Goal: Communication & Community: Share content

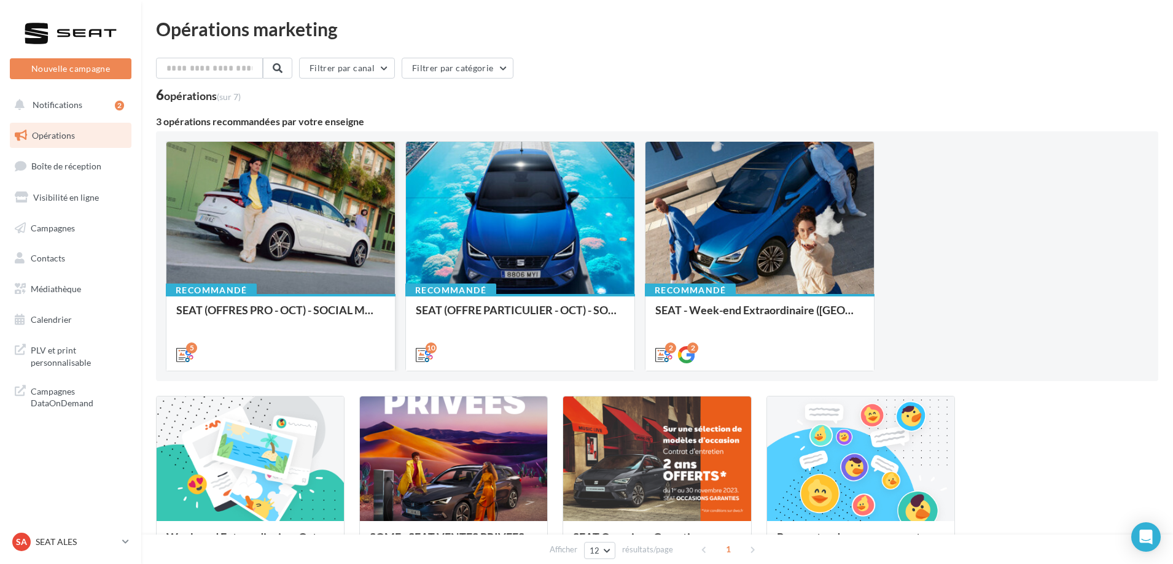
click at [371, 235] on div at bounding box center [280, 219] width 228 height 154
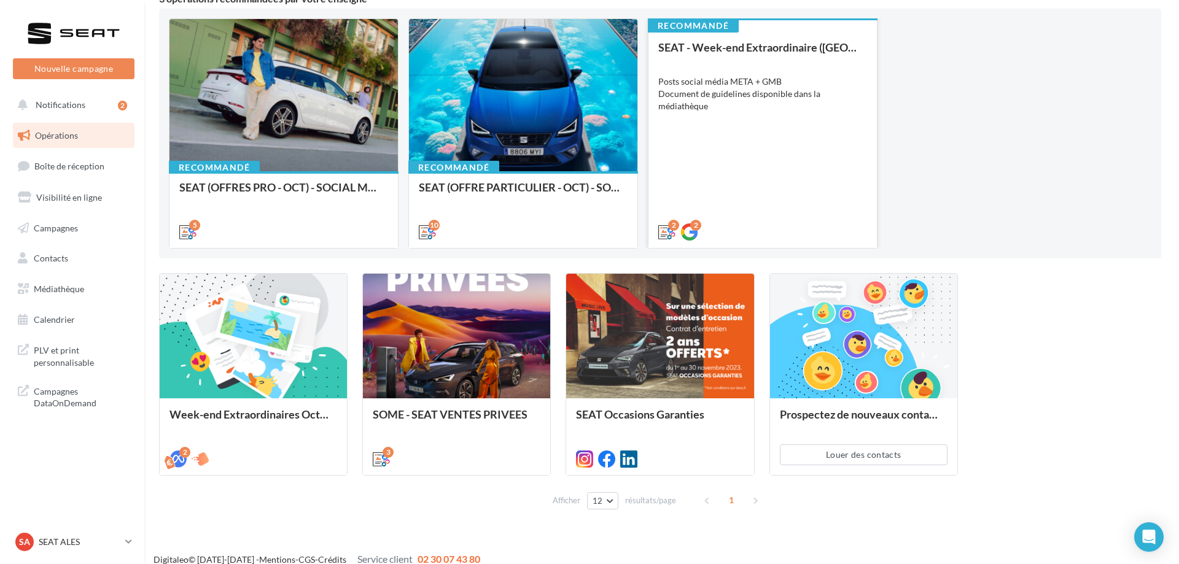
scroll to position [136, 0]
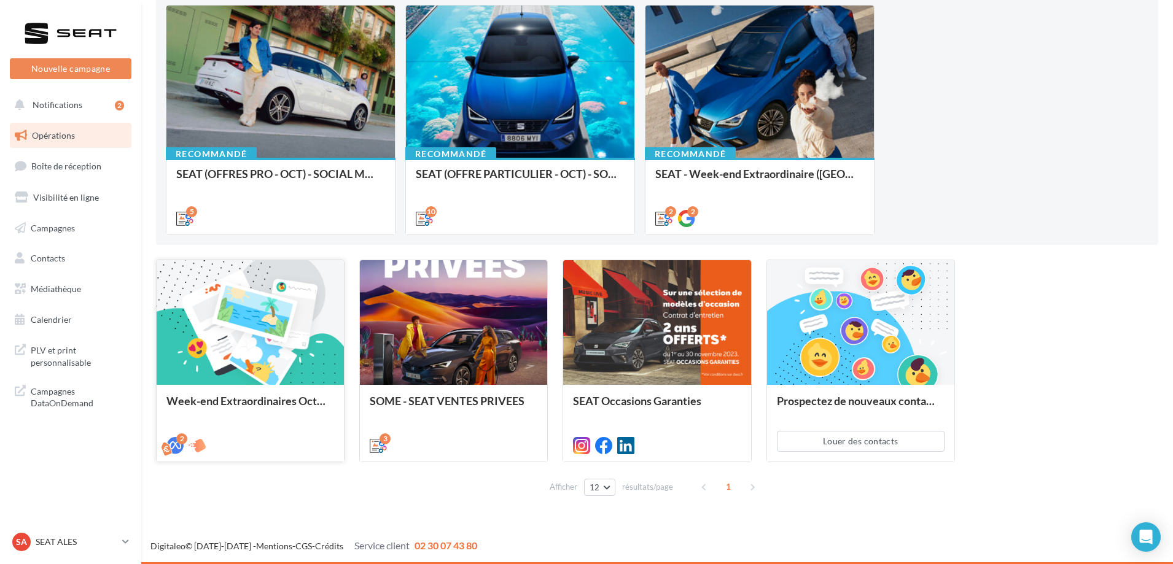
click at [271, 362] on div at bounding box center [250, 323] width 187 height 126
click at [327, 154] on div at bounding box center [280, 83] width 228 height 154
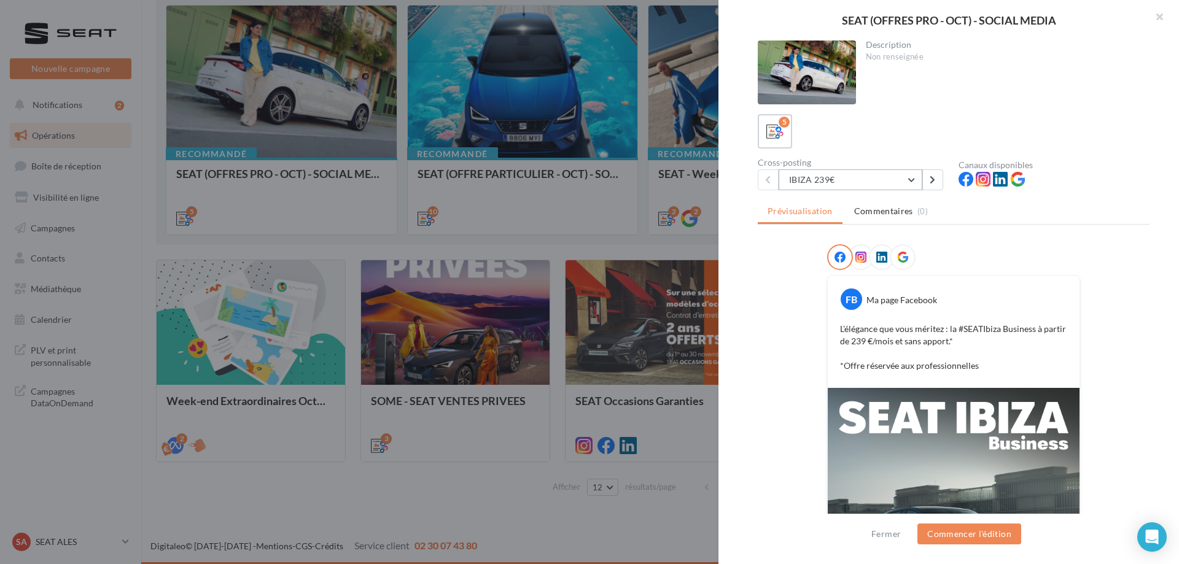
click at [911, 184] on button "IBIZA 239€" at bounding box center [851, 180] width 144 height 21
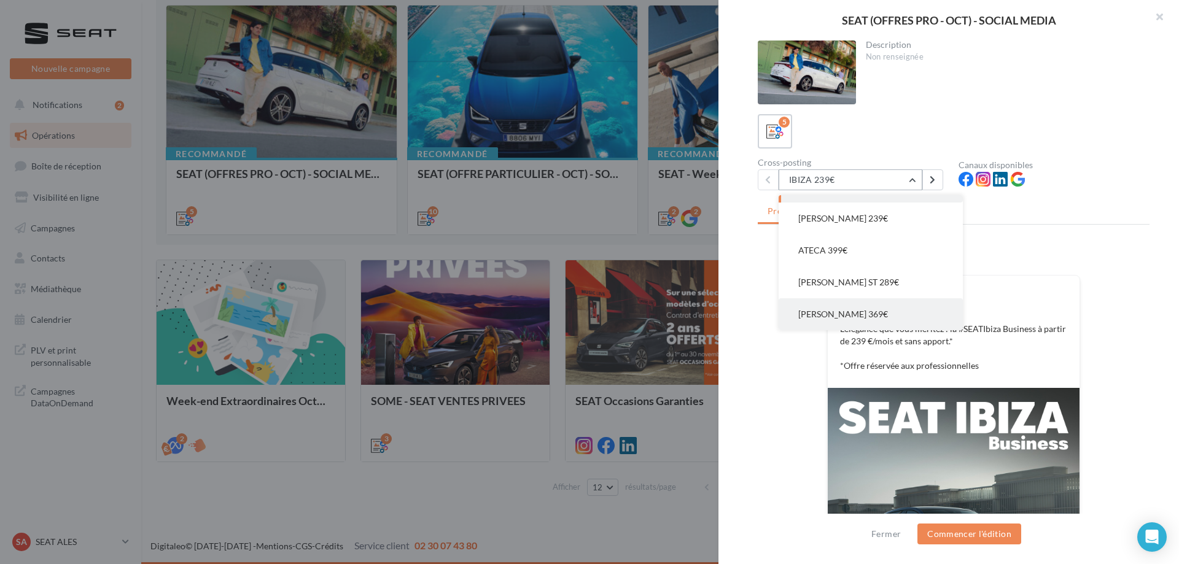
scroll to position [0, 0]
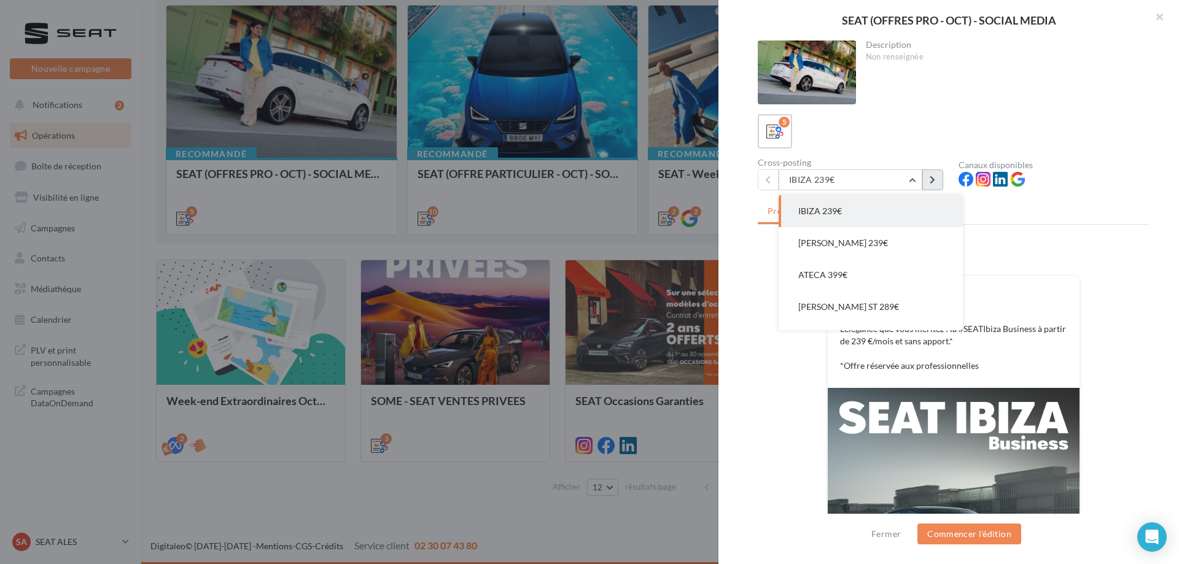
click at [942, 171] on button at bounding box center [933, 180] width 21 height 21
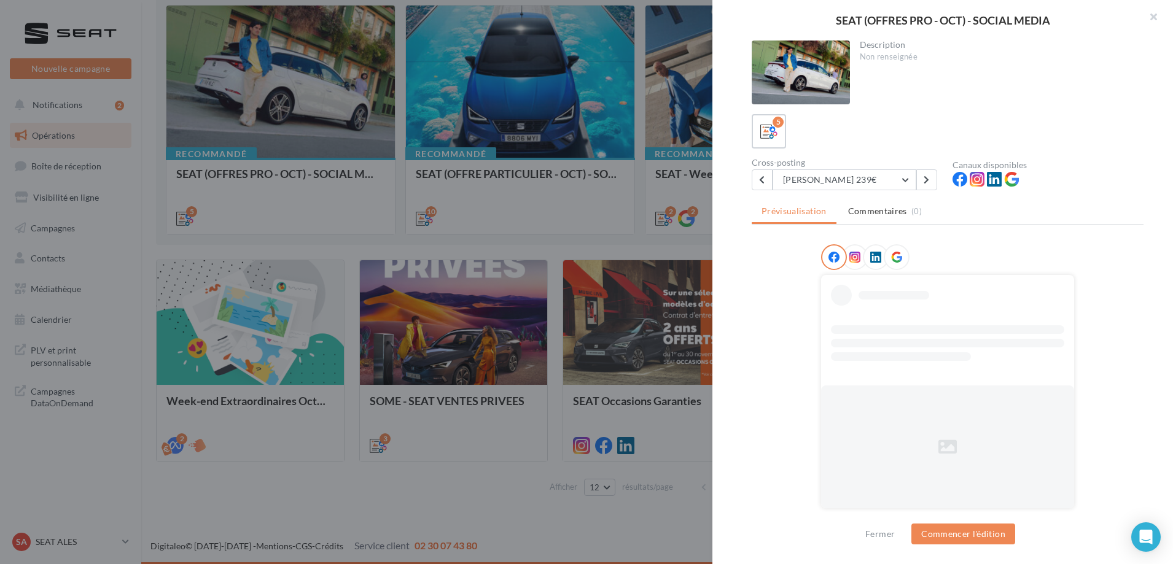
click at [623, 195] on div at bounding box center [586, 282] width 1173 height 564
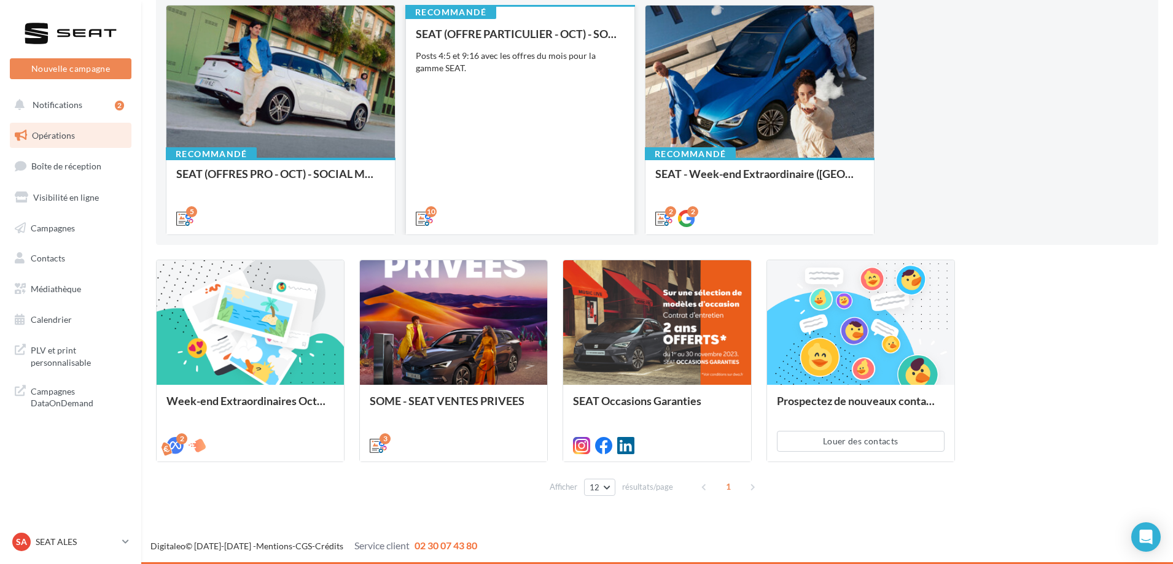
click at [569, 97] on div "SEAT (OFFRE PARTICULIER - OCT) - SOCIAL MEDIA Posts 4:5 et 9:16 avec les offres…" at bounding box center [520, 126] width 209 height 196
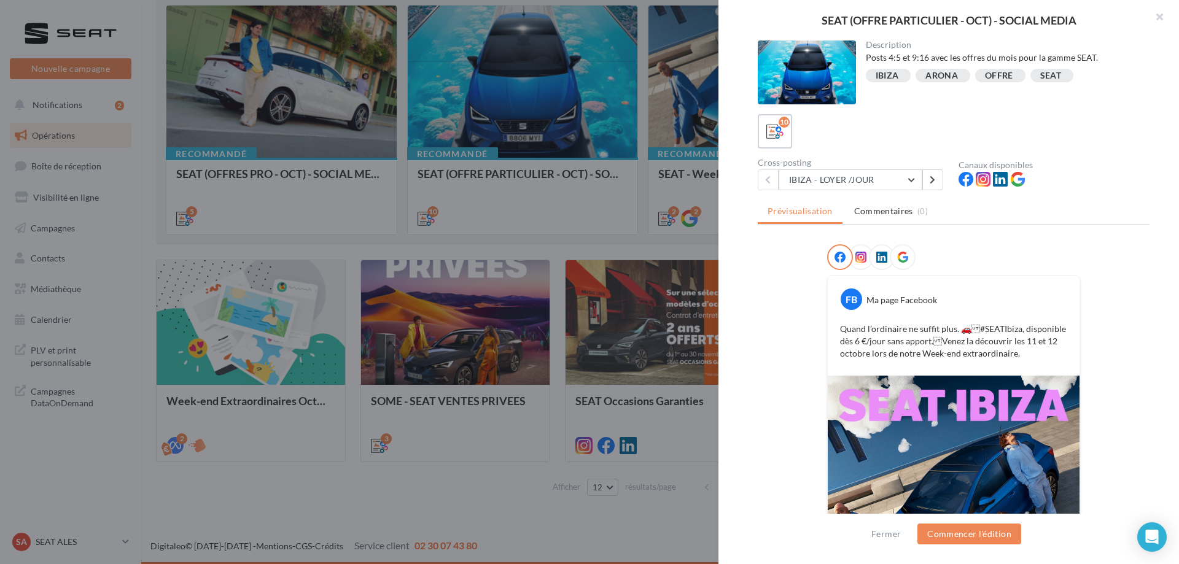
click at [649, 211] on div at bounding box center [589, 282] width 1179 height 564
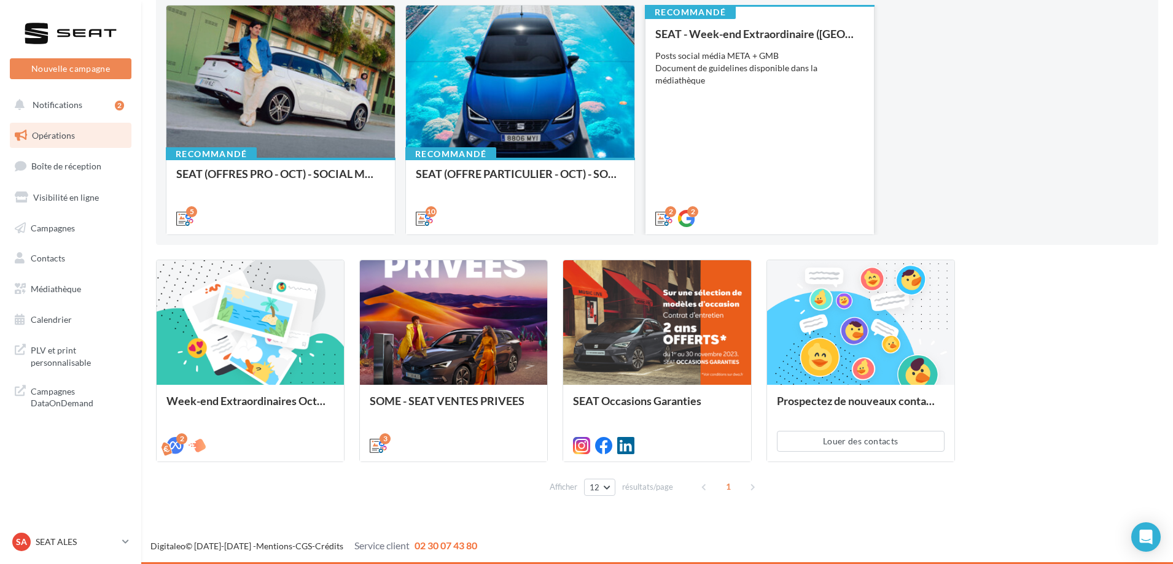
click at [690, 114] on div "SEAT - Week-end Extraordinaire (JPO) - OCTOBRE Posts social média META + GMB Do…" at bounding box center [759, 126] width 209 height 196
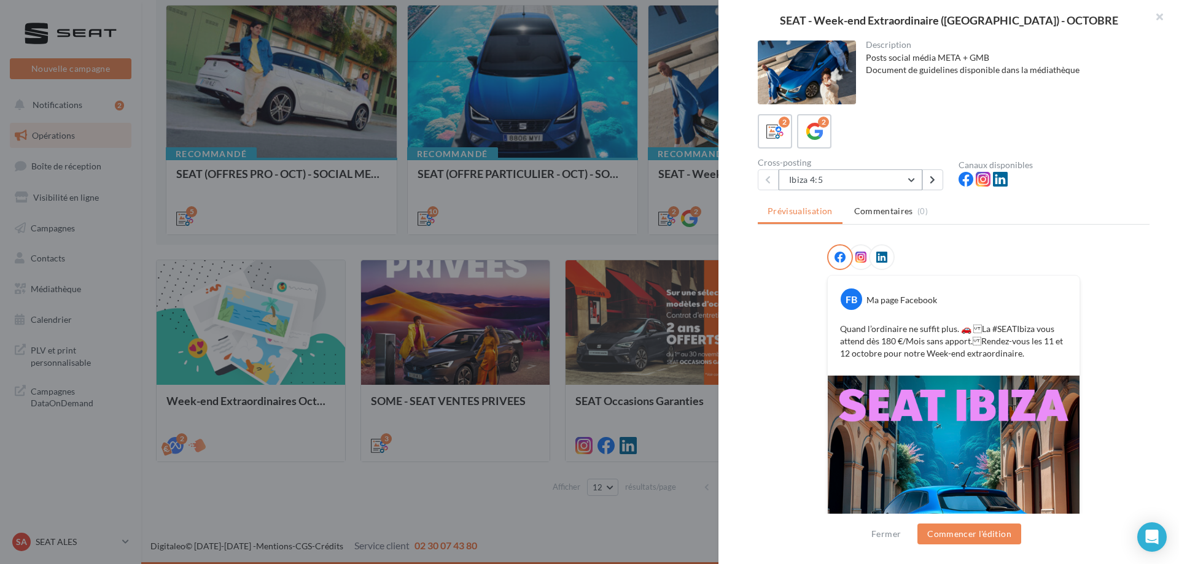
click at [910, 183] on button "Ibiza 4:5" at bounding box center [851, 180] width 144 height 21
click at [912, 181] on button "Ibiza 4:5" at bounding box center [851, 180] width 144 height 21
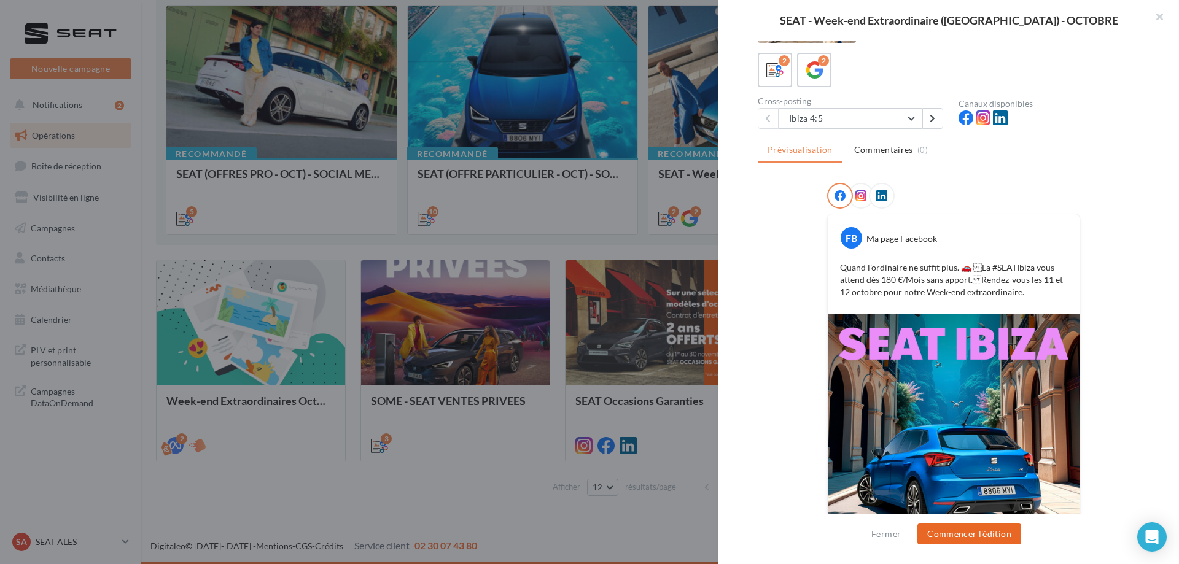
click at [969, 533] on button "Commencer l'édition" at bounding box center [970, 534] width 104 height 21
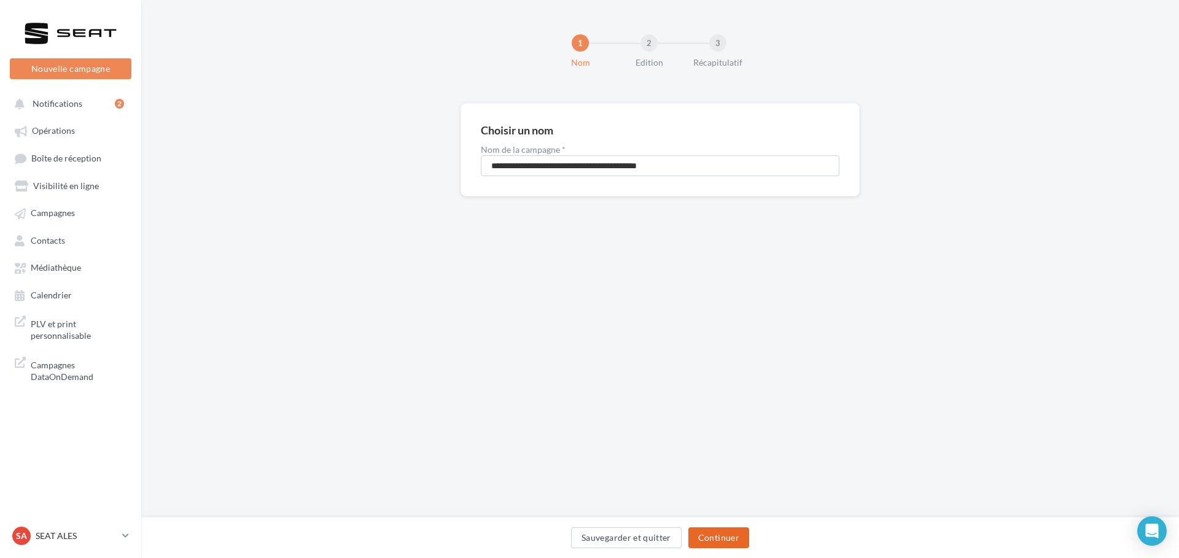
click at [701, 540] on button "Continuer" at bounding box center [719, 538] width 61 height 21
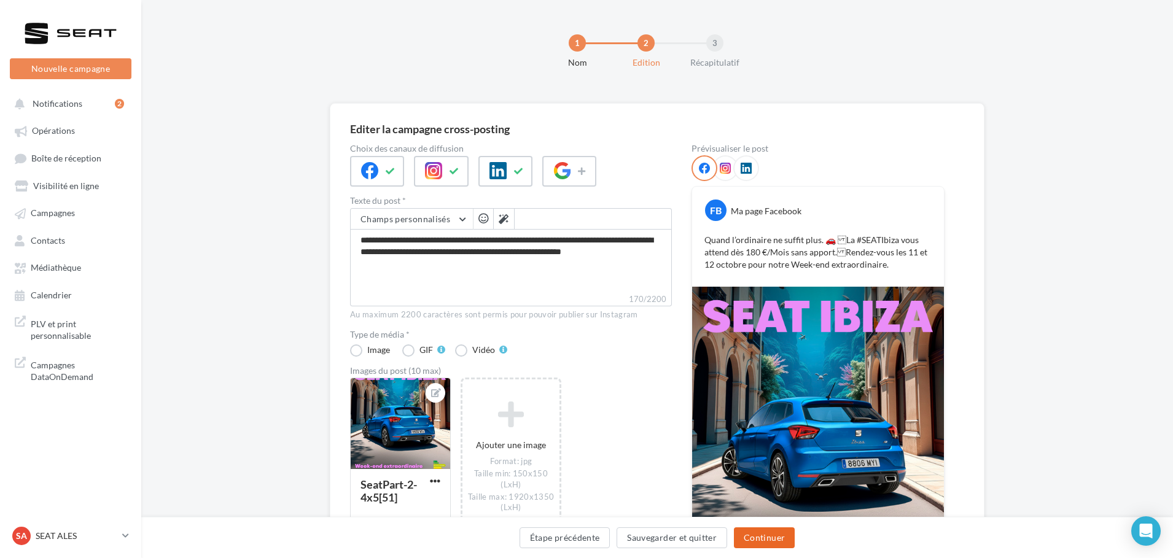
click at [744, 536] on button "Continuer" at bounding box center [764, 538] width 61 height 21
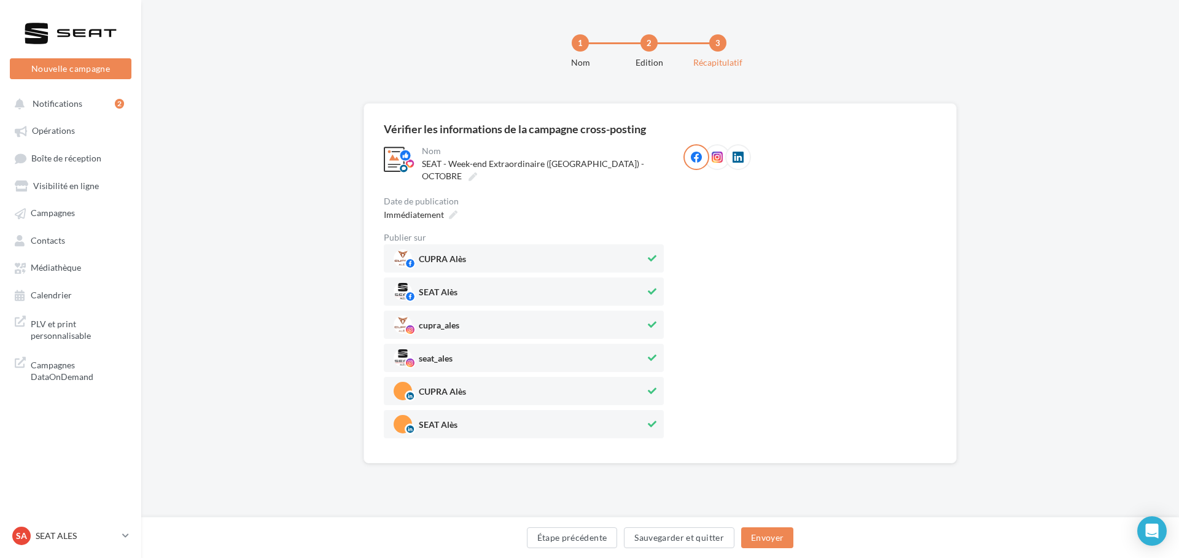
click at [598, 252] on span "CUPRA Alès" at bounding box center [520, 258] width 252 height 18
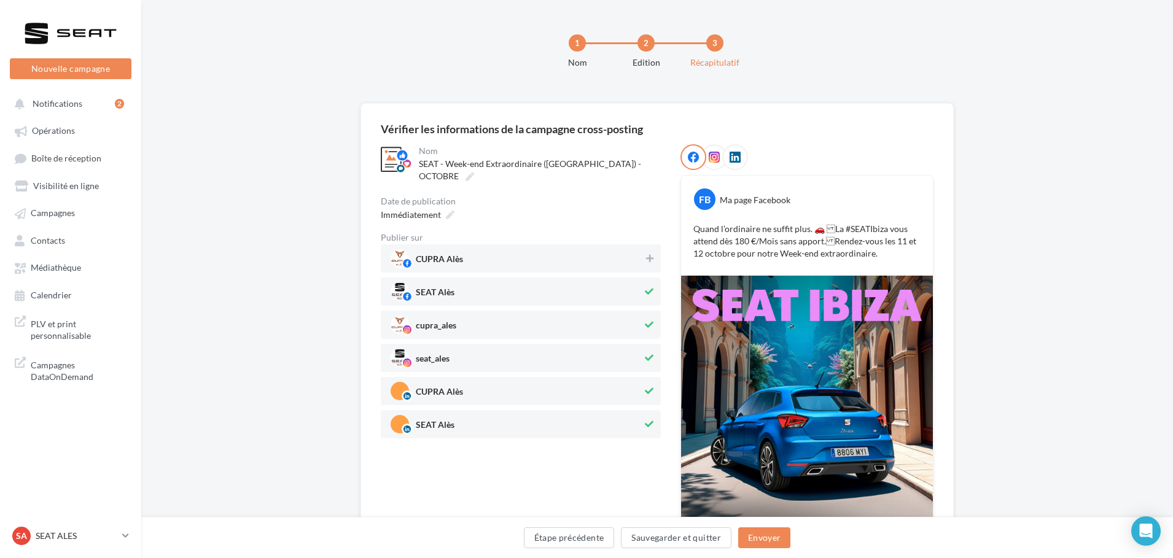
click at [543, 319] on span "cupra_ales" at bounding box center [517, 325] width 252 height 18
click at [517, 382] on span "CUPRA Alès" at bounding box center [517, 391] width 252 height 18
click at [437, 209] on span "Immédiatement" at bounding box center [411, 214] width 60 height 10
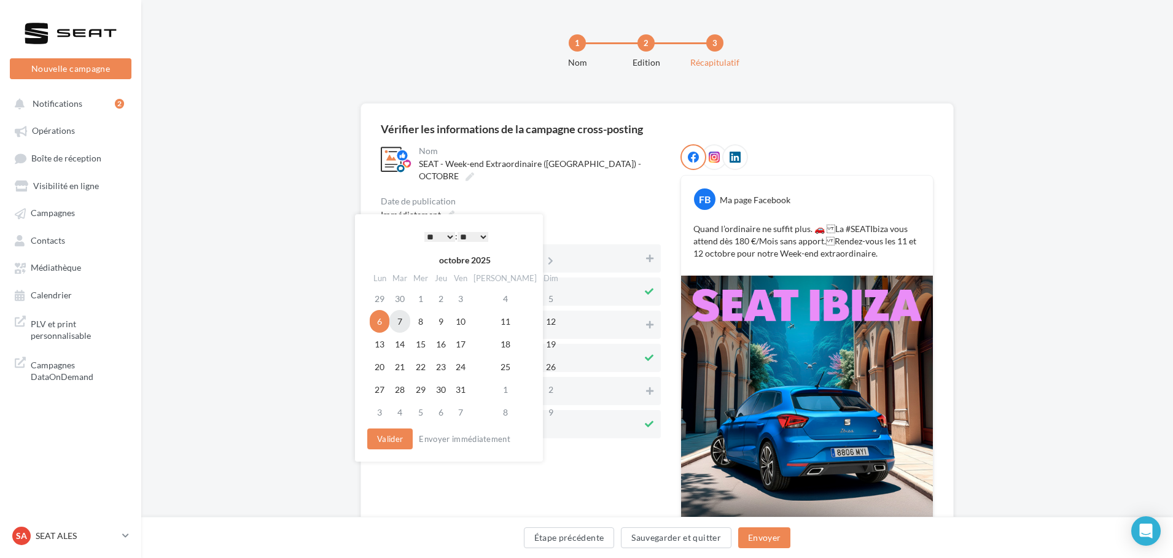
click at [404, 325] on td "7" at bounding box center [399, 321] width 21 height 23
click at [378, 433] on button "Valider" at bounding box center [389, 439] width 45 height 21
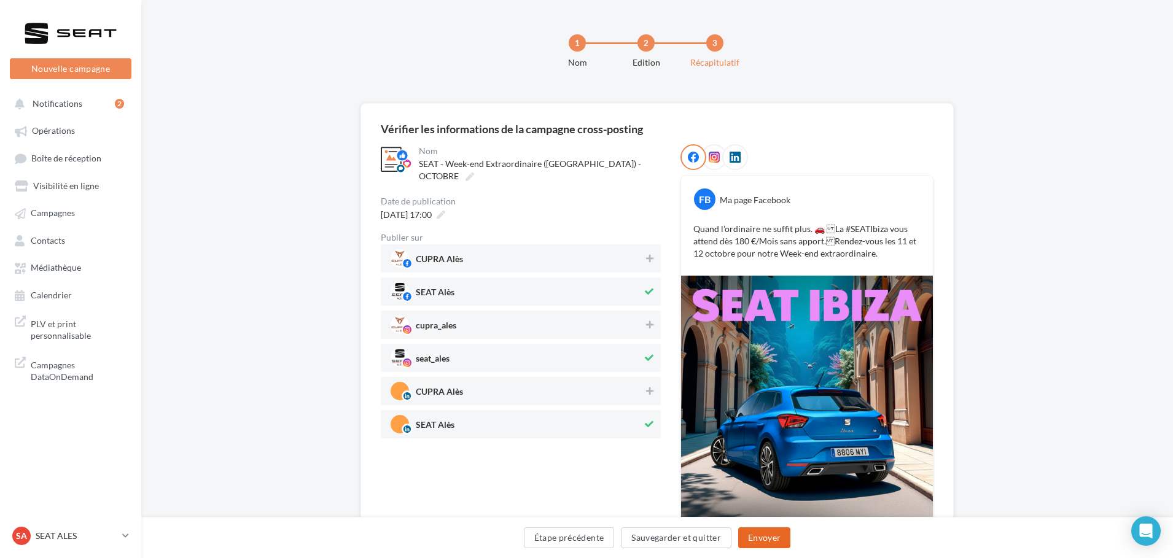
click at [745, 540] on button "Envoyer" at bounding box center [764, 538] width 52 height 21
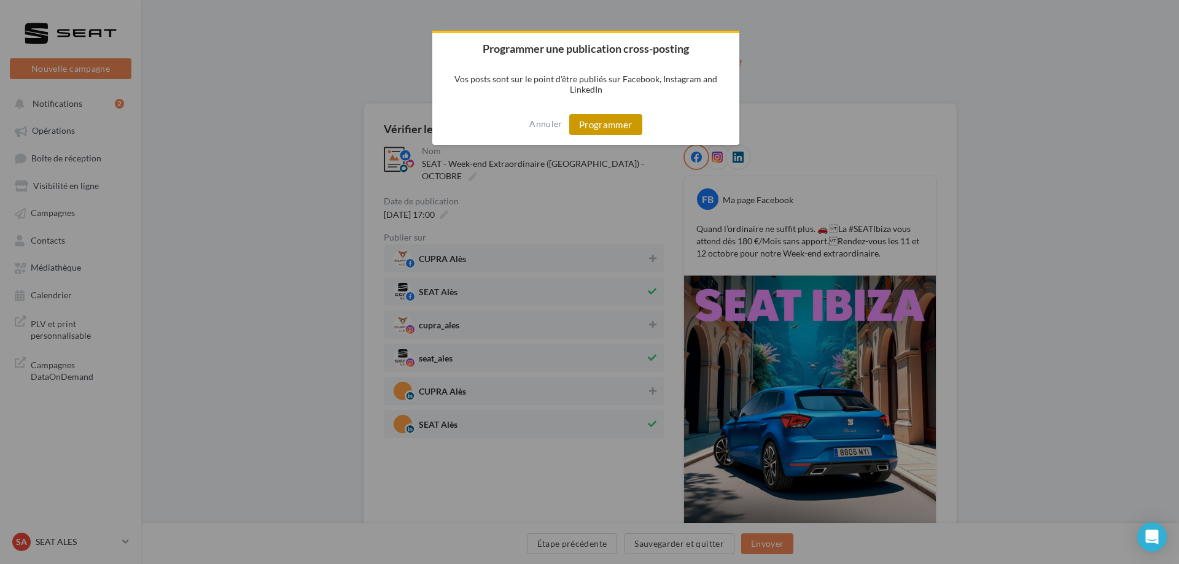
click at [615, 120] on button "Programmer" at bounding box center [605, 124] width 73 height 21
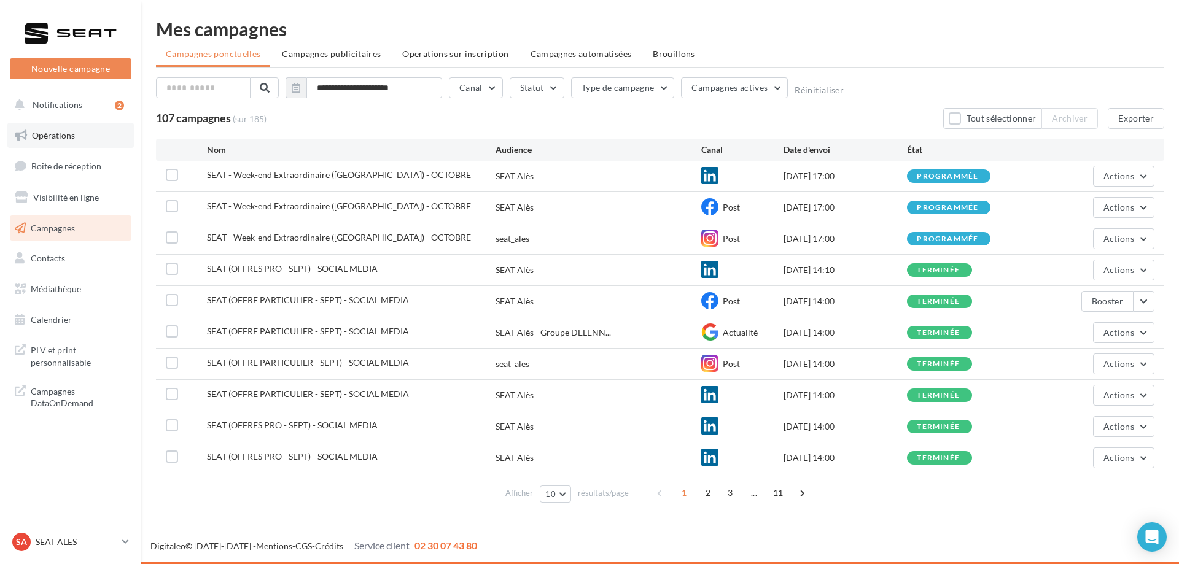
click at [107, 146] on link "Opérations" at bounding box center [70, 136] width 127 height 26
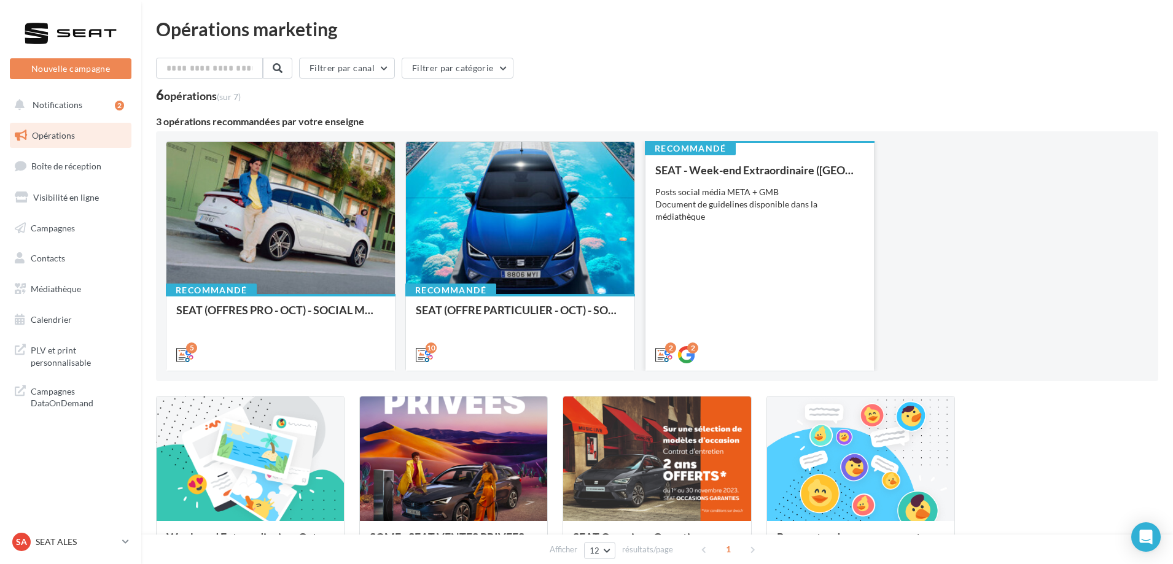
click at [716, 176] on div "SEAT - Week-end Extraordinaire ([GEOGRAPHIC_DATA]) - OCTOBRE" at bounding box center [759, 170] width 209 height 12
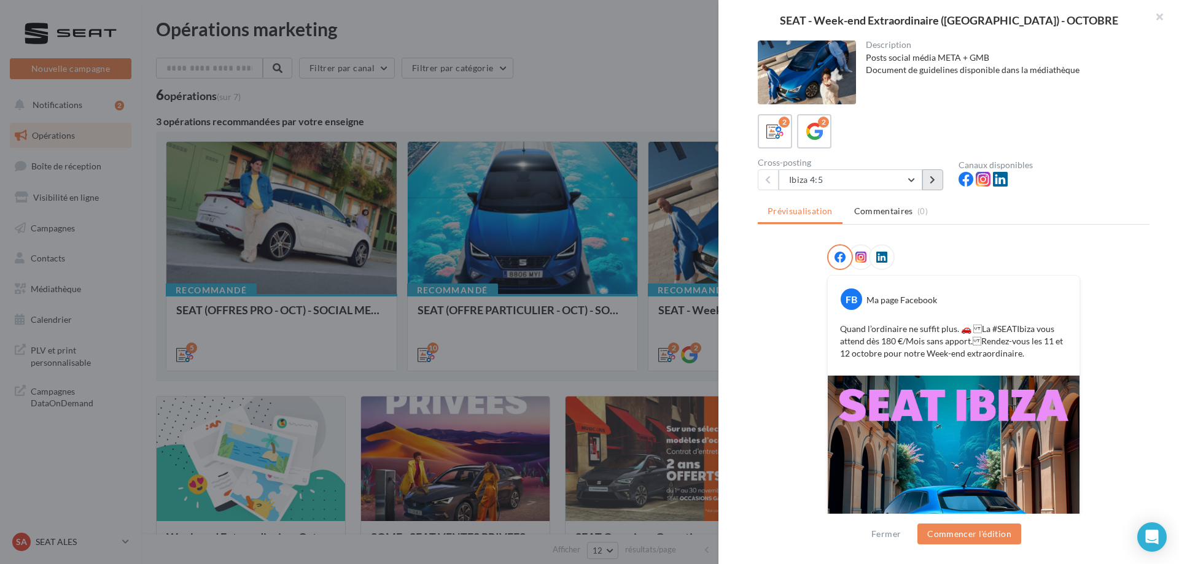
click at [940, 187] on button at bounding box center [933, 180] width 21 height 21
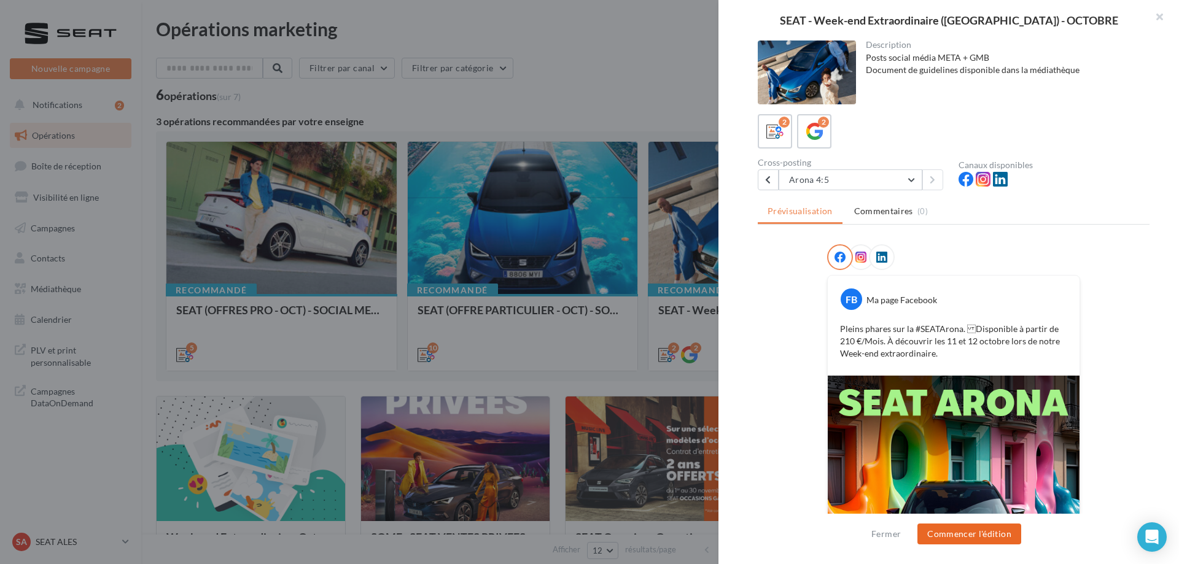
click at [957, 529] on button "Commencer l'édition" at bounding box center [970, 534] width 104 height 21
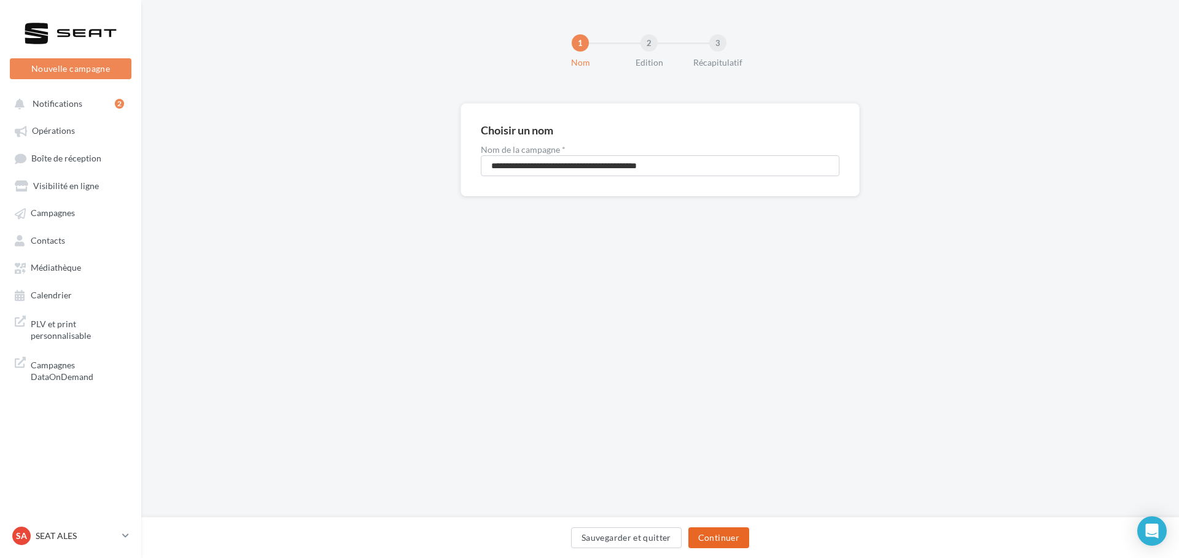
click at [730, 539] on button "Continuer" at bounding box center [719, 538] width 61 height 21
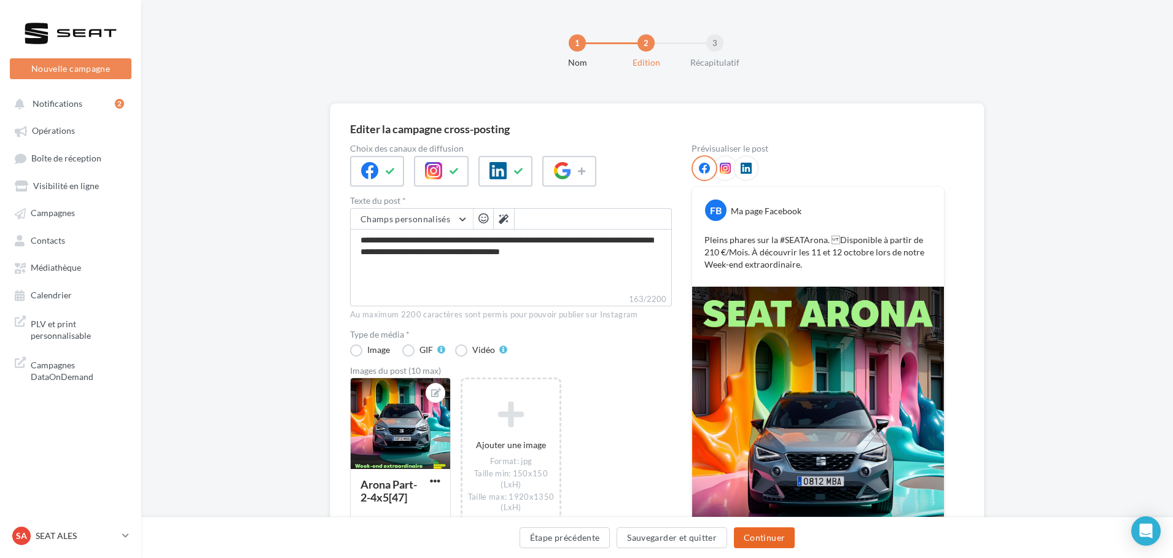
click at [746, 537] on button "Continuer" at bounding box center [764, 538] width 61 height 21
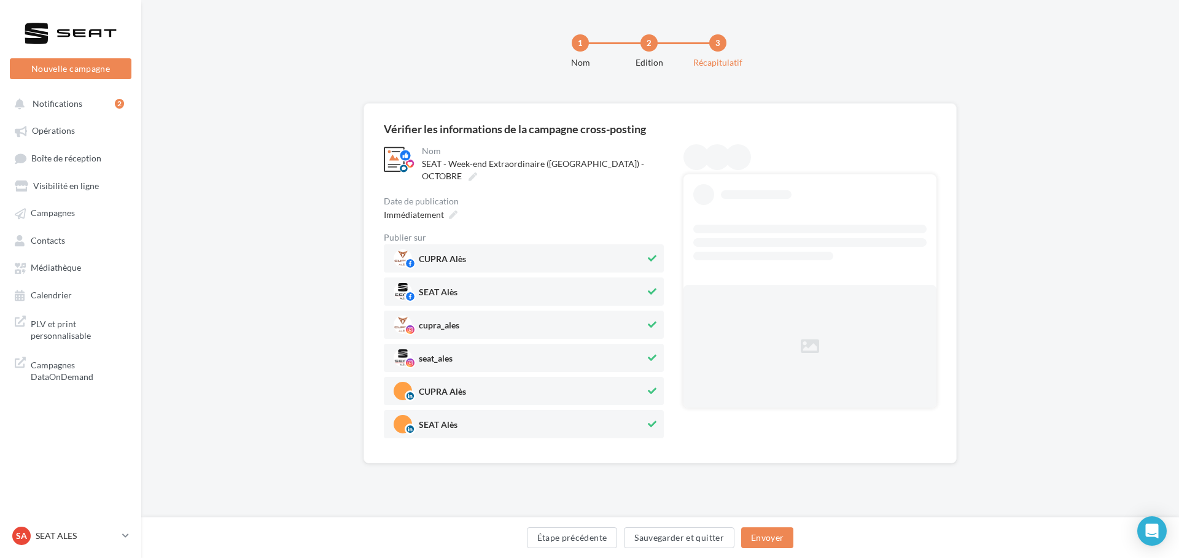
click at [560, 255] on span "CUPRA Alès" at bounding box center [520, 258] width 252 height 18
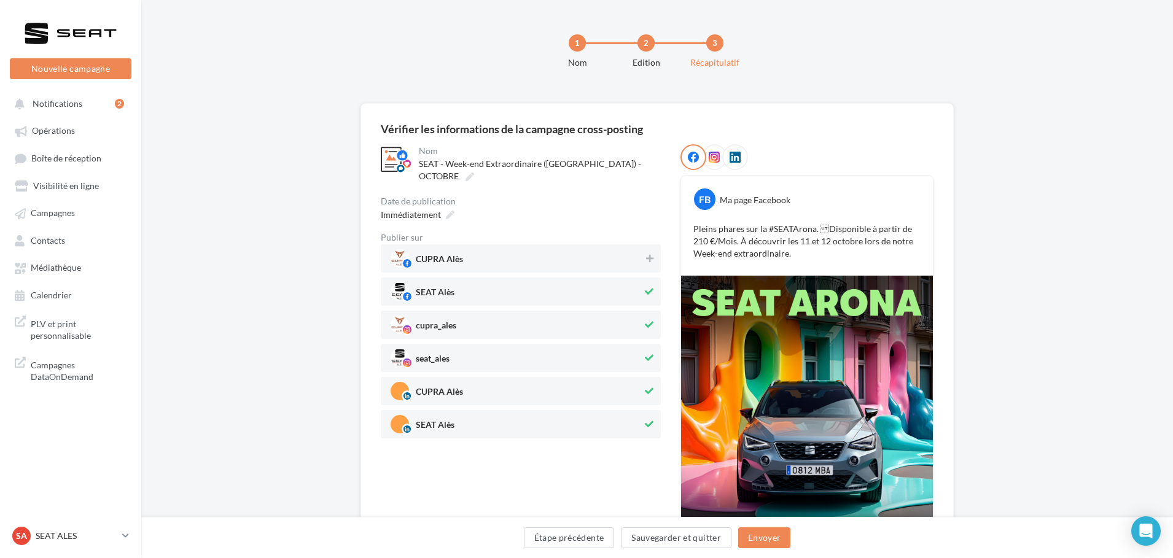
click at [552, 317] on span "cupra_ales" at bounding box center [517, 325] width 252 height 18
click at [533, 383] on span "CUPRA Alès" at bounding box center [517, 391] width 252 height 18
click at [426, 209] on span "Immédiatement" at bounding box center [411, 214] width 60 height 10
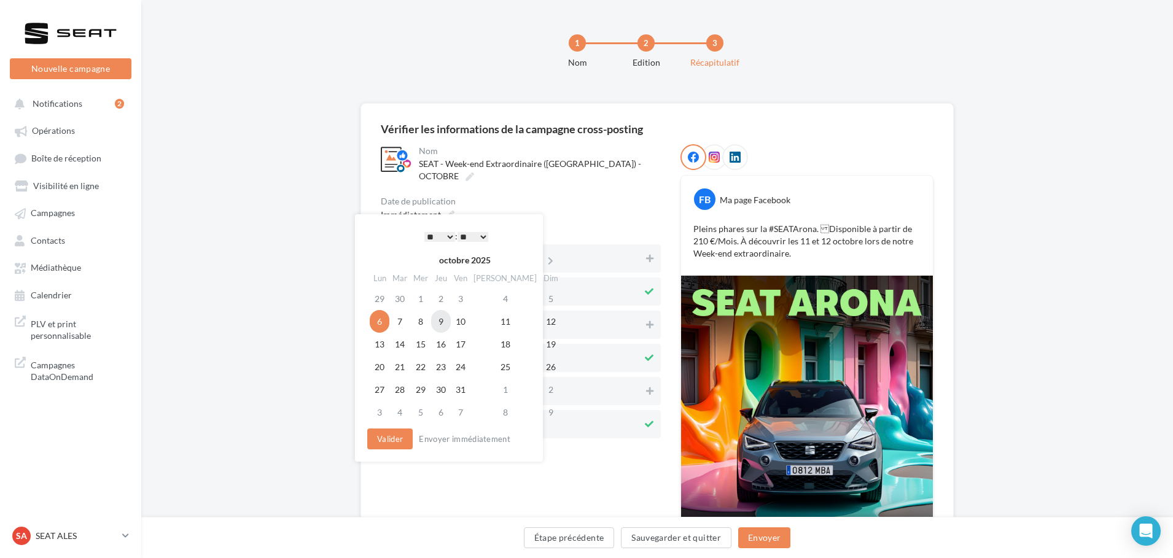
click at [448, 324] on td "9" at bounding box center [441, 321] width 20 height 23
click at [389, 446] on button "Valider" at bounding box center [389, 439] width 45 height 21
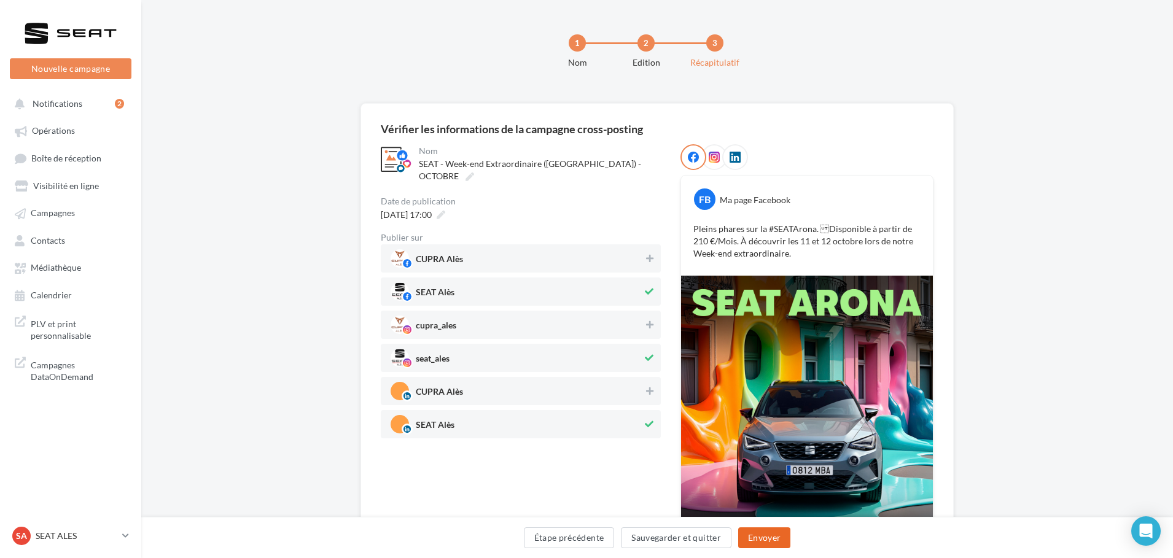
click at [749, 536] on button "Envoyer" at bounding box center [764, 538] width 52 height 21
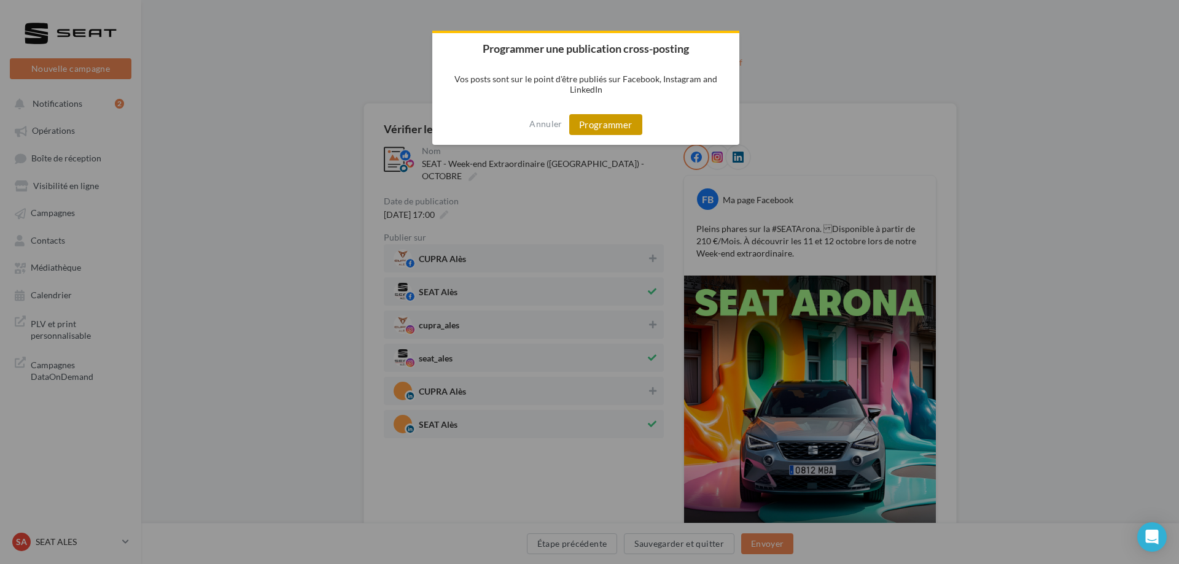
click at [603, 129] on button "Programmer" at bounding box center [605, 124] width 73 height 21
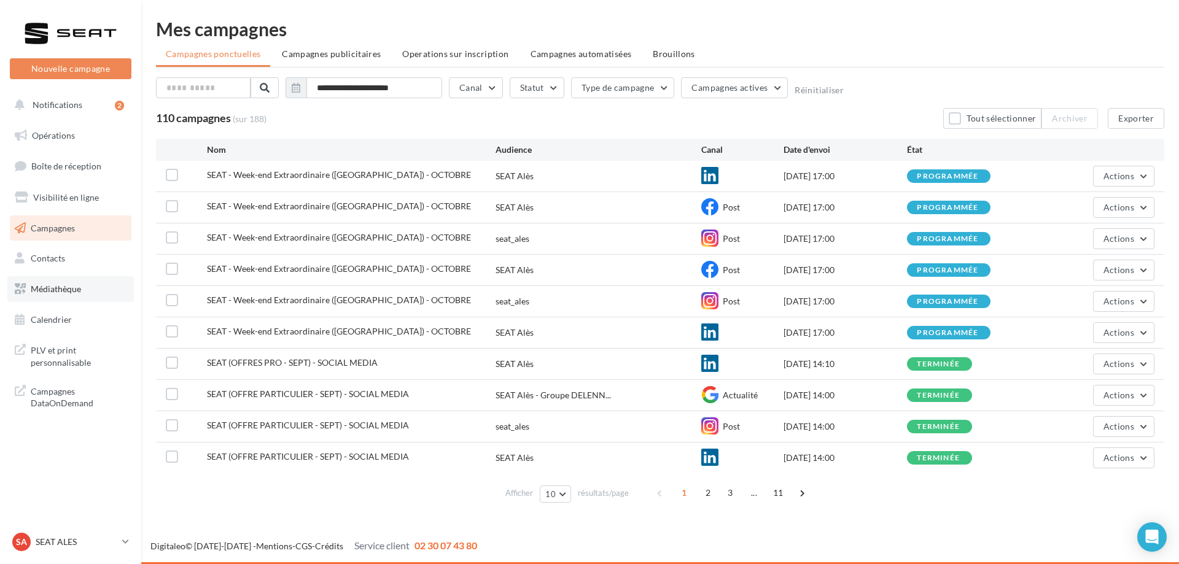
click at [63, 291] on span "Médiathèque" at bounding box center [56, 289] width 50 height 10
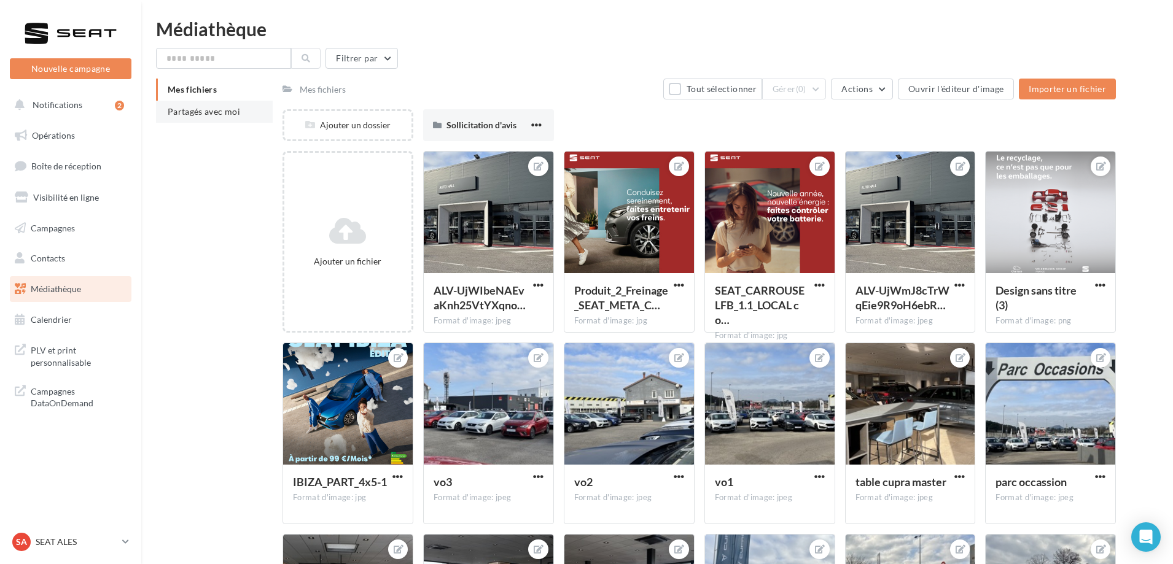
click at [244, 112] on li "Partagés avec moi" at bounding box center [214, 112] width 117 height 22
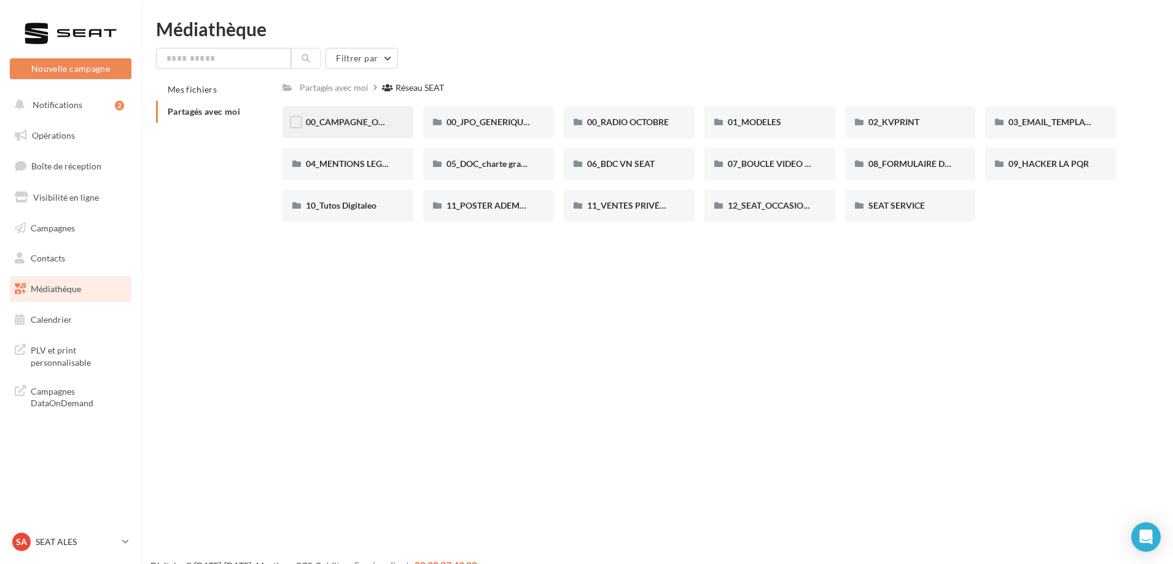
click at [367, 132] on div "00_CAMPAGNE_OCTOBRE" at bounding box center [348, 122] width 131 height 32
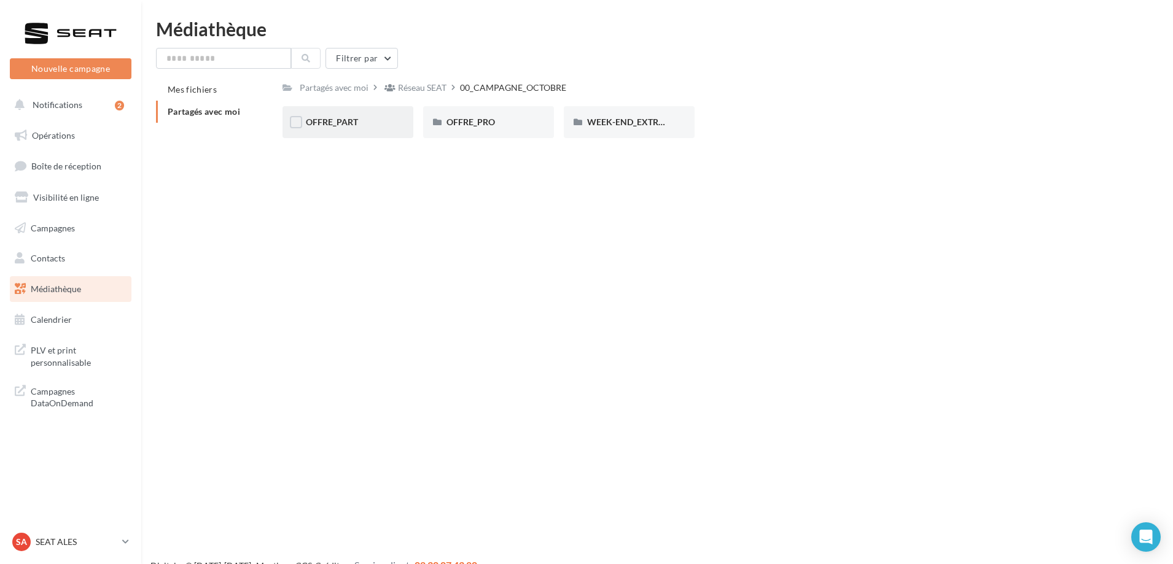
click at [377, 128] on div "OFFRE_PART" at bounding box center [348, 122] width 84 height 12
click at [649, 111] on div "IBIZA" at bounding box center [629, 122] width 131 height 32
